Goal: Task Accomplishment & Management: Use online tool/utility

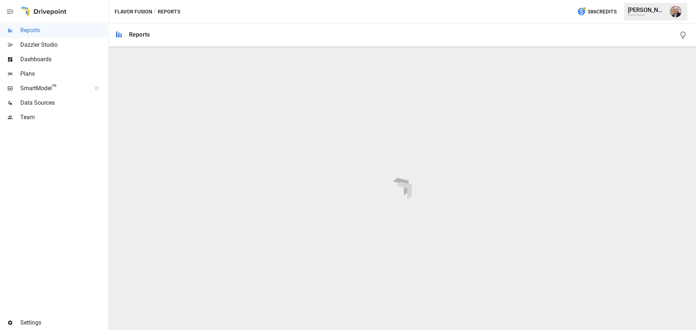
click at [48, 77] on span "Plans" at bounding box center [63, 74] width 87 height 9
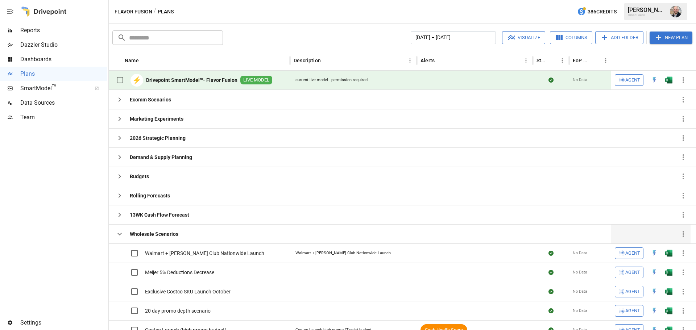
click at [115, 233] on button "button" at bounding box center [119, 234] width 15 height 15
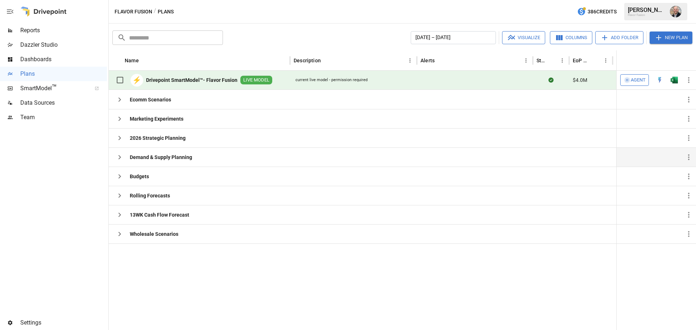
click at [122, 159] on icon "button" at bounding box center [119, 157] width 9 height 9
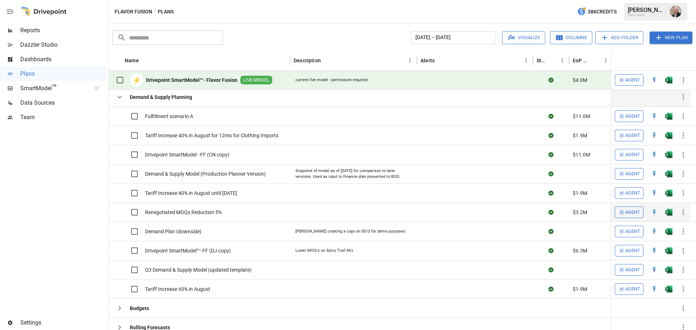
scroll to position [61, 0]
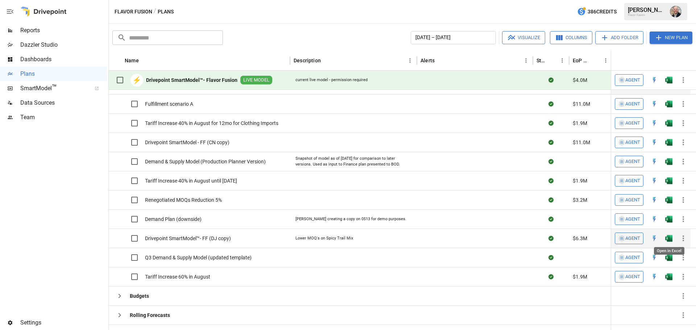
click at [668, 108] on img "Open in Excel" at bounding box center [669, 103] width 7 height 7
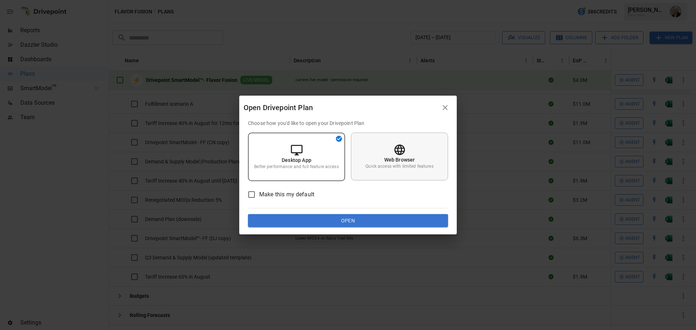
click at [384, 158] on p "Web Browser" at bounding box center [399, 159] width 31 height 7
click at [365, 220] on button "Open" at bounding box center [348, 220] width 200 height 13
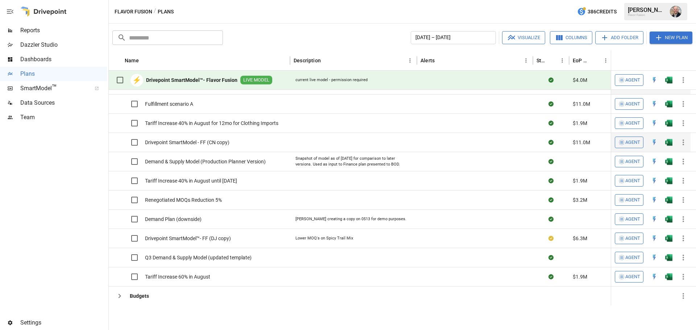
scroll to position [0, 0]
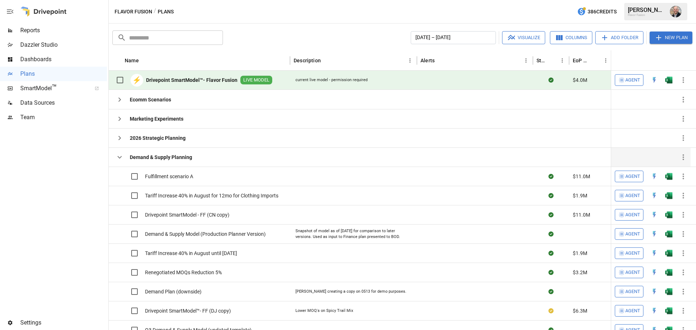
click at [117, 158] on icon "button" at bounding box center [119, 157] width 9 height 9
